Goal: Book appointment/travel/reservation

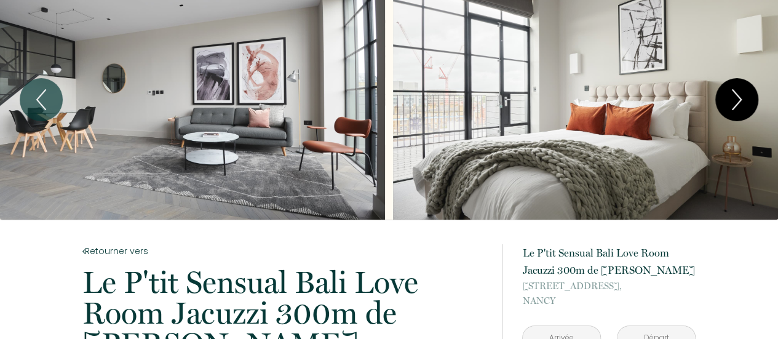
scroll to position [22, 0]
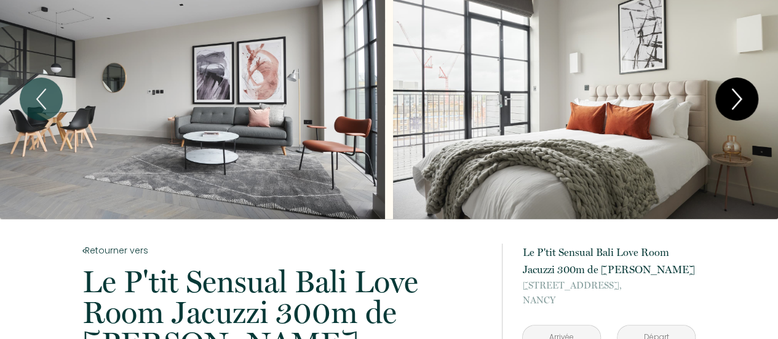
click at [743, 106] on icon "Next" at bounding box center [737, 99] width 26 height 37
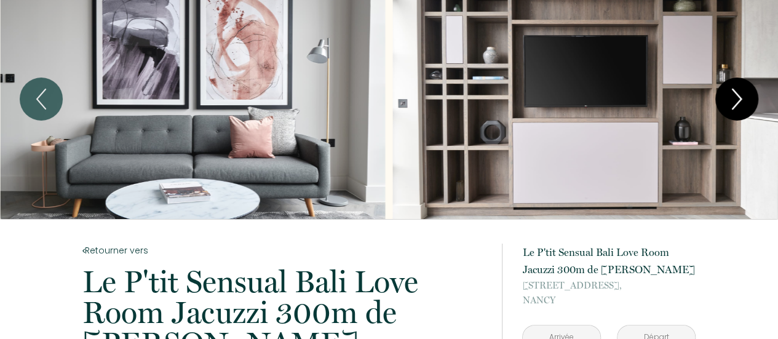
click at [743, 106] on icon "Next" at bounding box center [737, 99] width 26 height 37
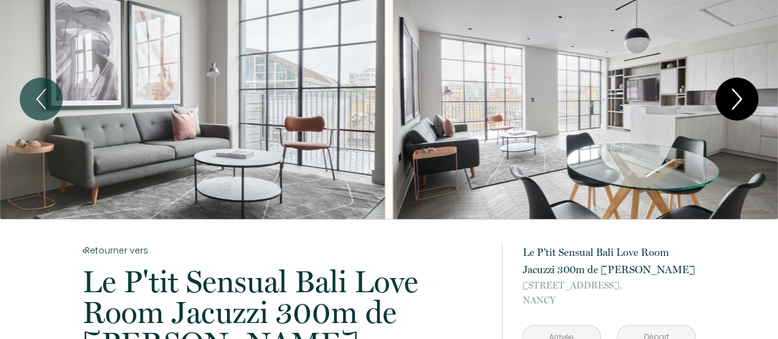
click at [743, 106] on icon "Next" at bounding box center [737, 99] width 26 height 37
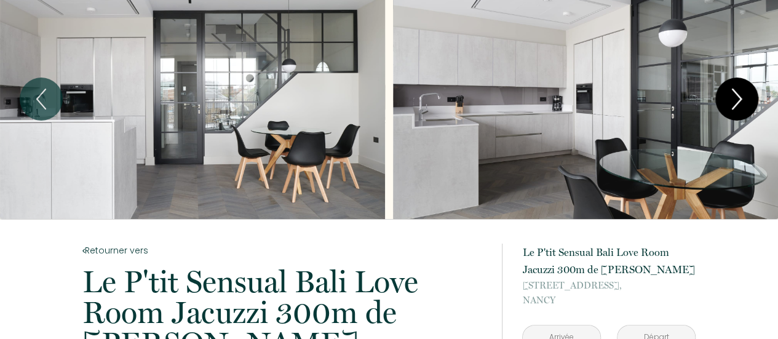
click at [743, 106] on icon "Next" at bounding box center [737, 99] width 26 height 37
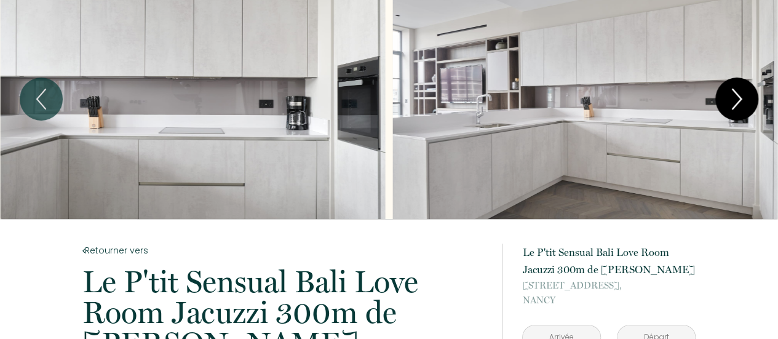
click at [743, 106] on icon "Next" at bounding box center [737, 99] width 26 height 37
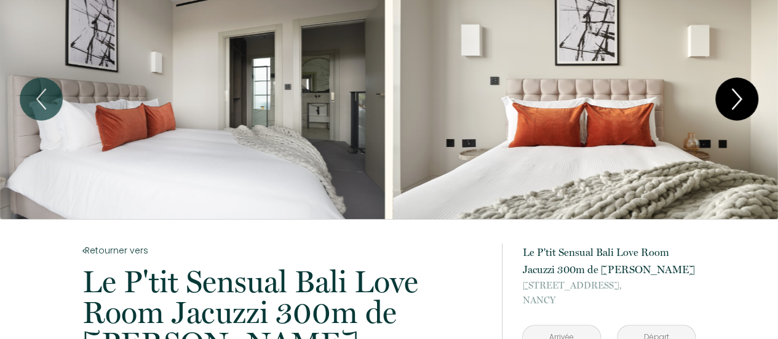
click at [743, 106] on icon "Next" at bounding box center [737, 99] width 26 height 37
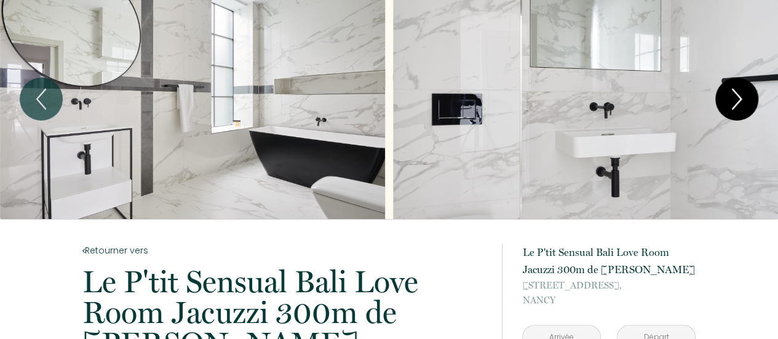
click at [743, 106] on icon "Next" at bounding box center [737, 99] width 26 height 37
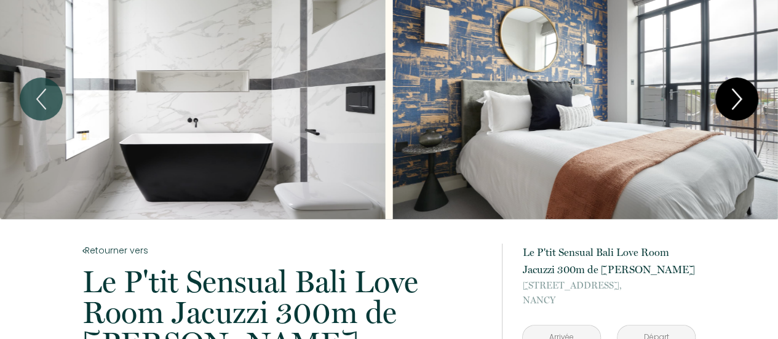
click at [743, 106] on icon "Next" at bounding box center [737, 99] width 26 height 37
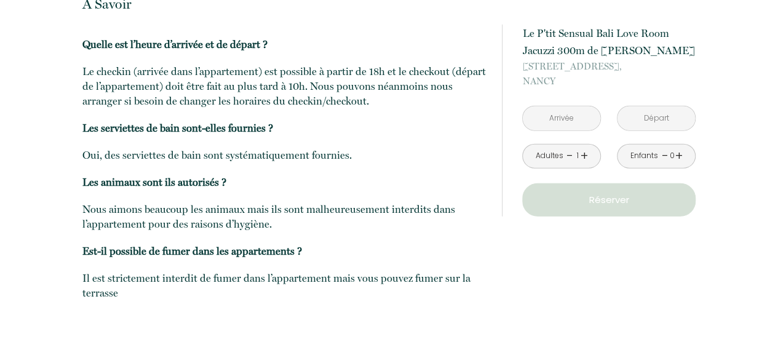
scroll to position [1452, 0]
click at [585, 120] on input "text" at bounding box center [561, 118] width 77 height 24
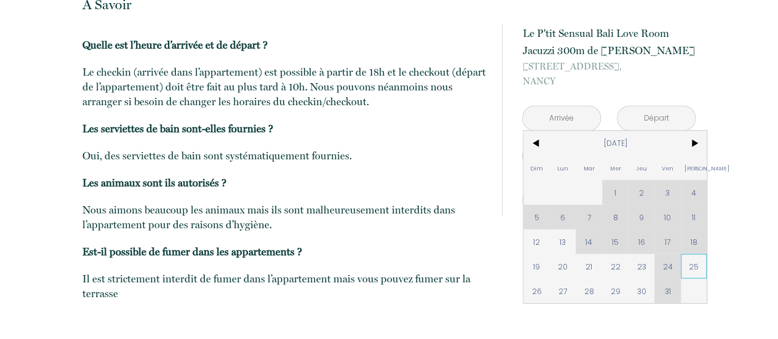
click at [691, 263] on span "25" at bounding box center [694, 266] width 26 height 25
type input "[DATE]"
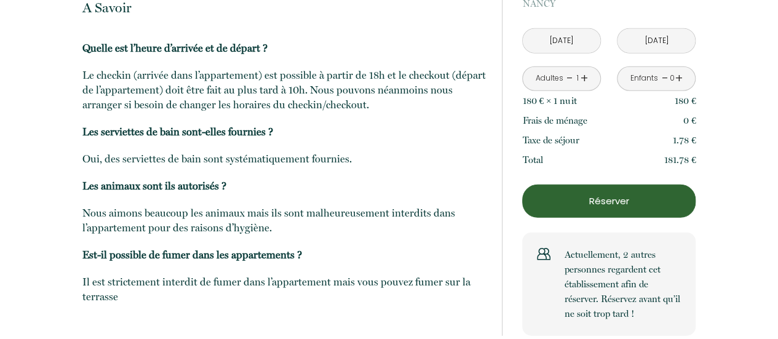
scroll to position [1044, 0]
